Goal: Task Accomplishment & Management: Use online tool/utility

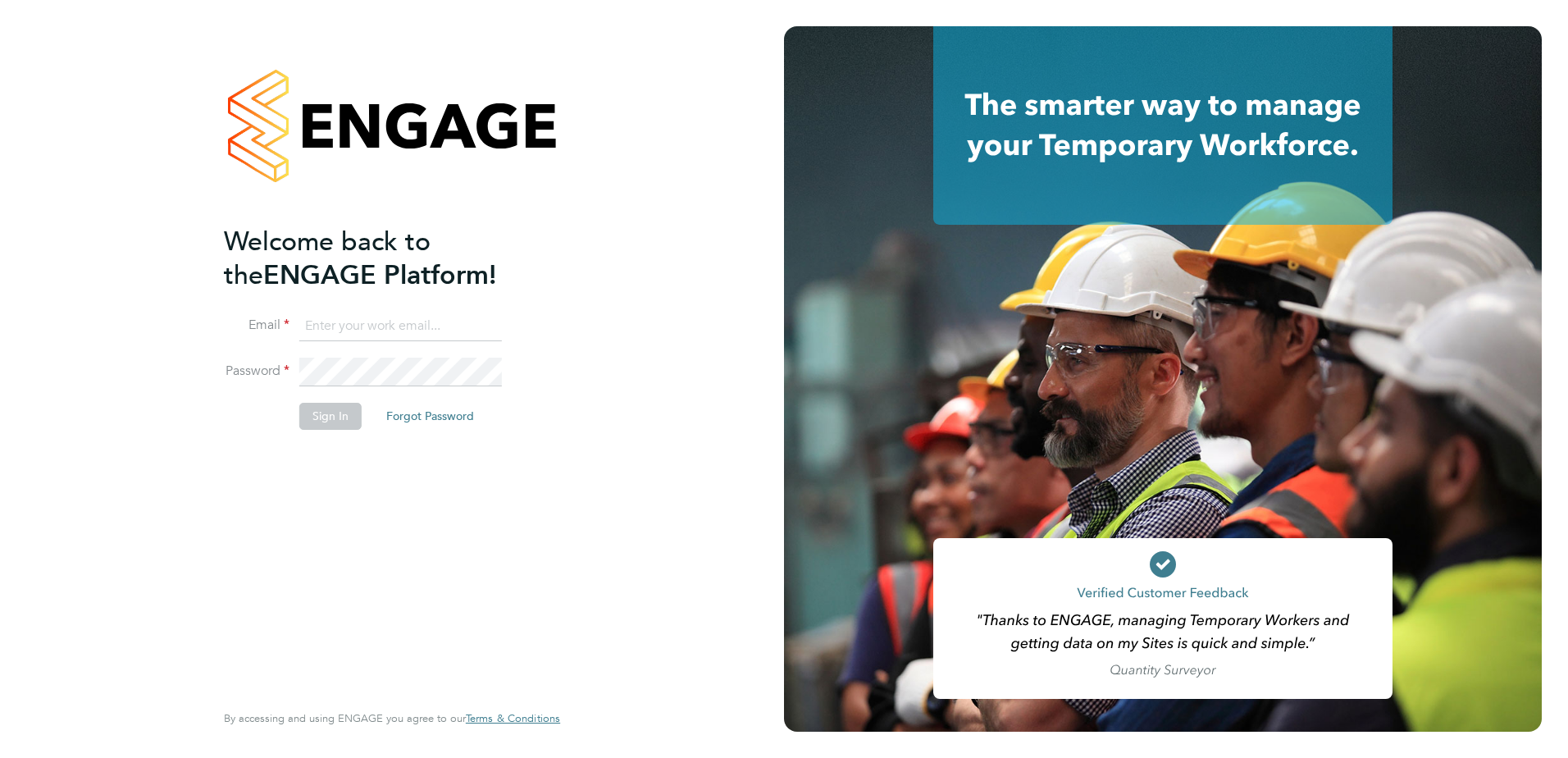
type input "lee.orrin@cpplc.com"
click at [340, 416] on button "Sign In" at bounding box center [330, 415] width 62 height 26
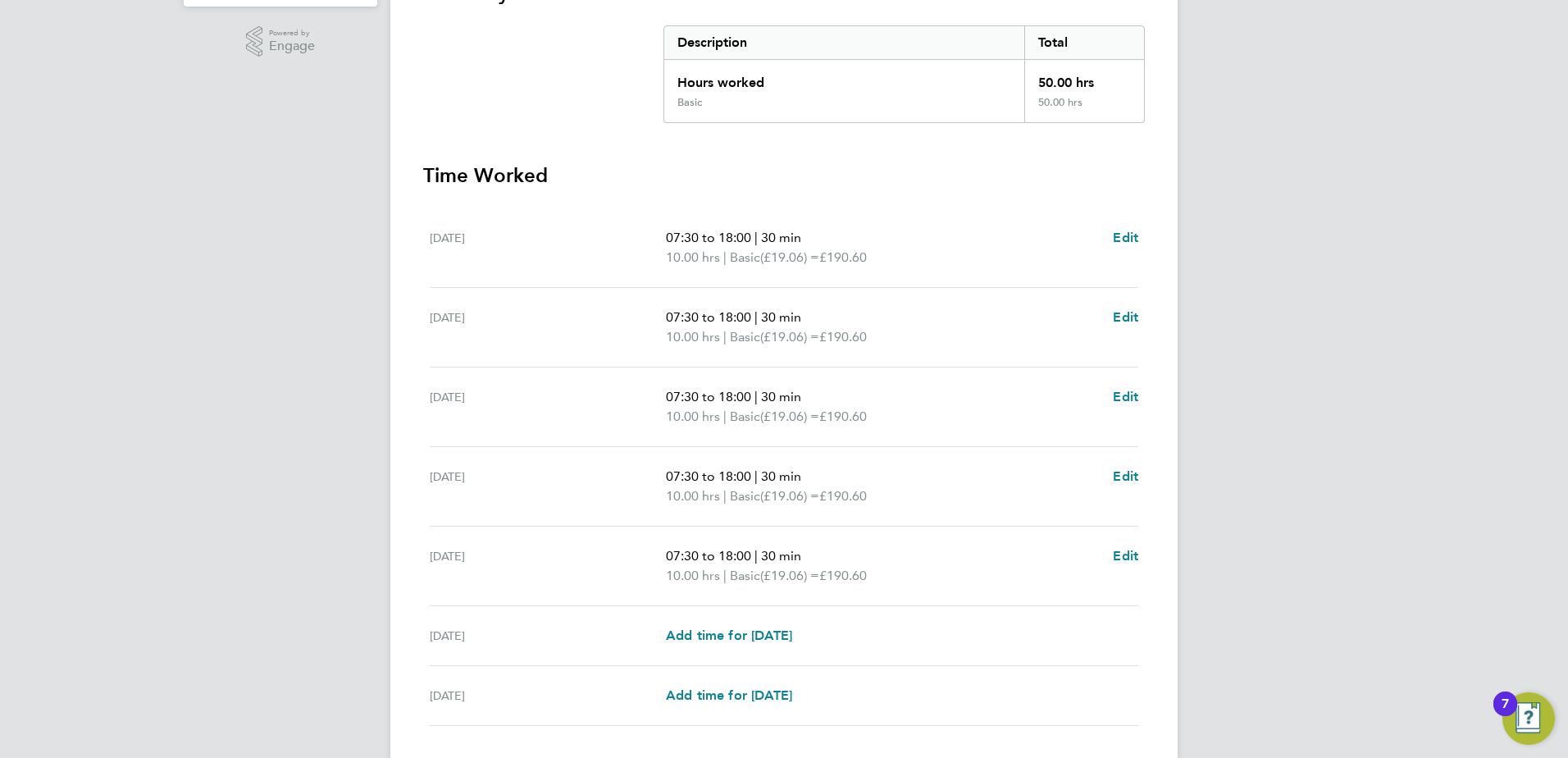
scroll to position [441, 0]
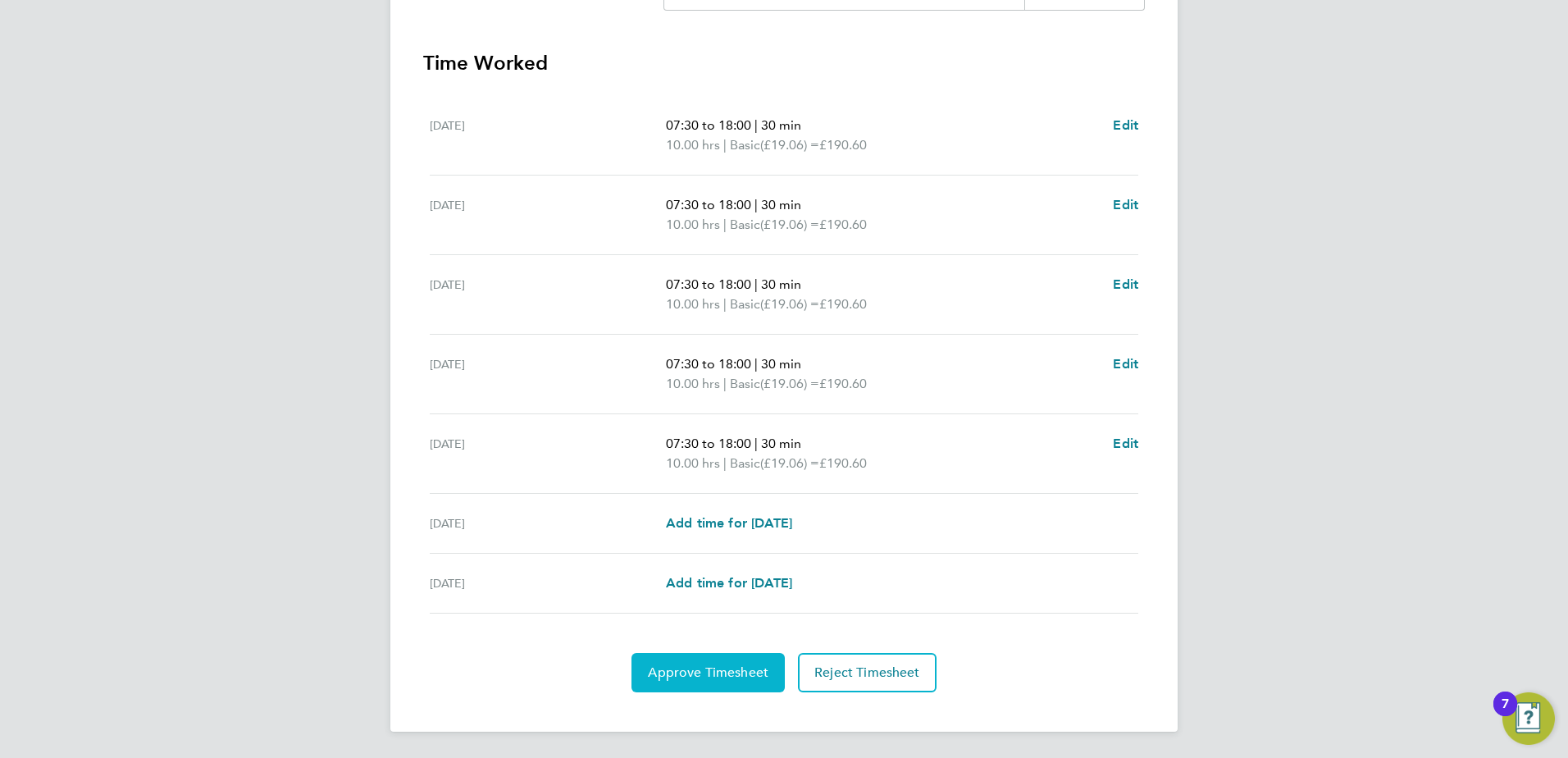
click at [748, 681] on button "Approve Timesheet" at bounding box center [709, 672] width 154 height 39
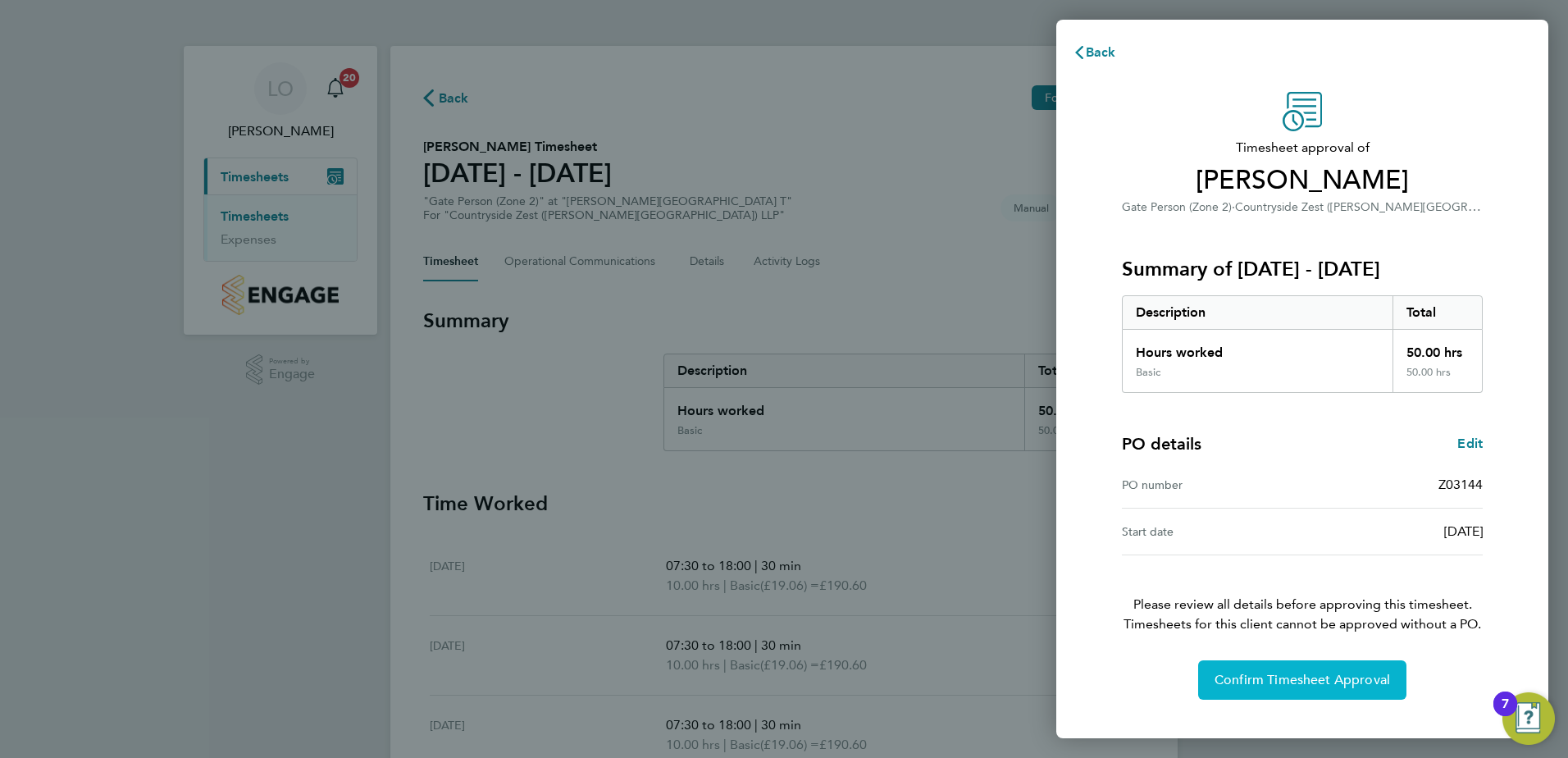
click at [1324, 688] on span "Confirm Timesheet Approval" at bounding box center [1302, 680] width 176 height 16
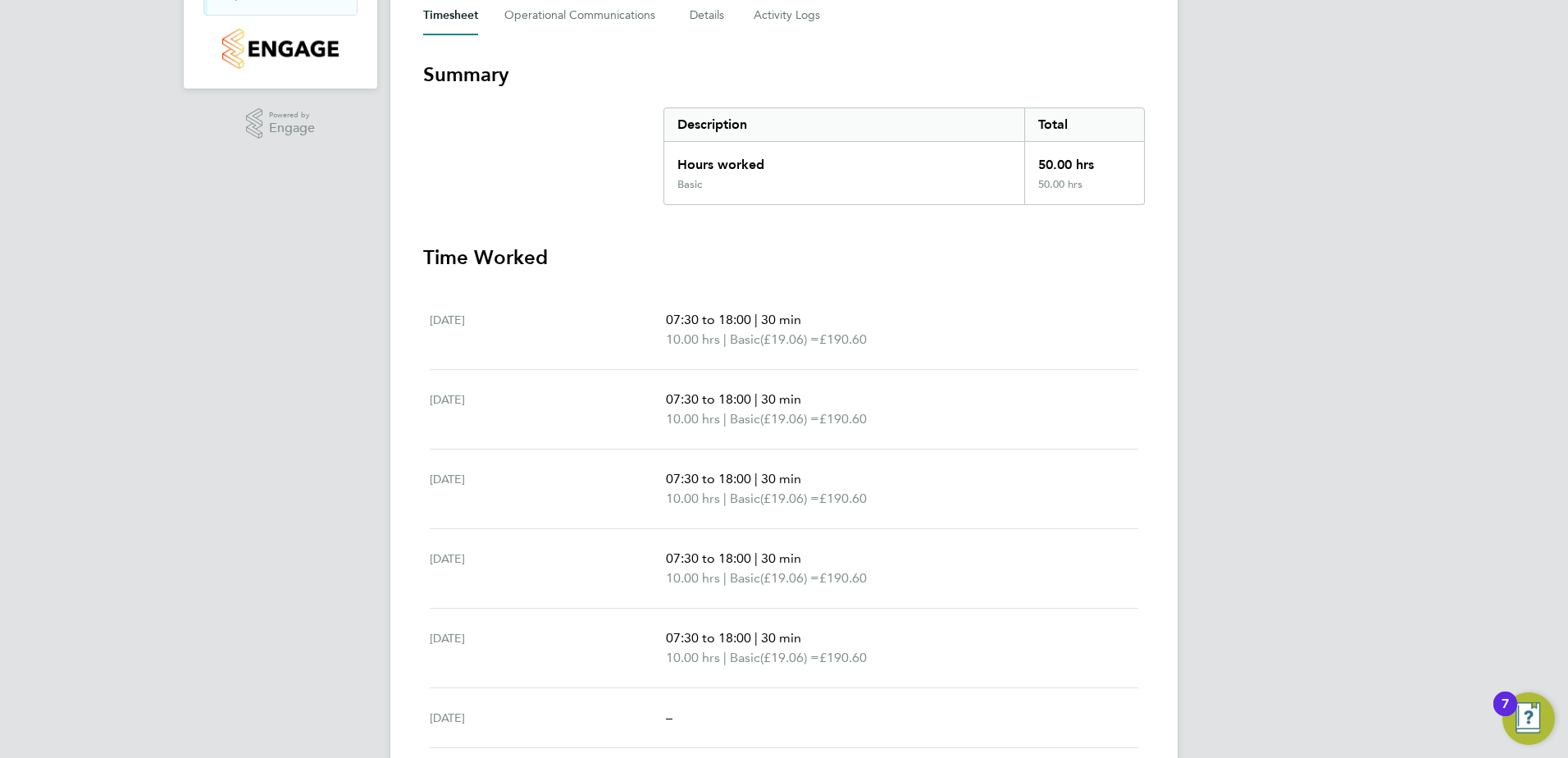
scroll to position [362, 0]
